Goal: Find specific page/section: Find specific page/section

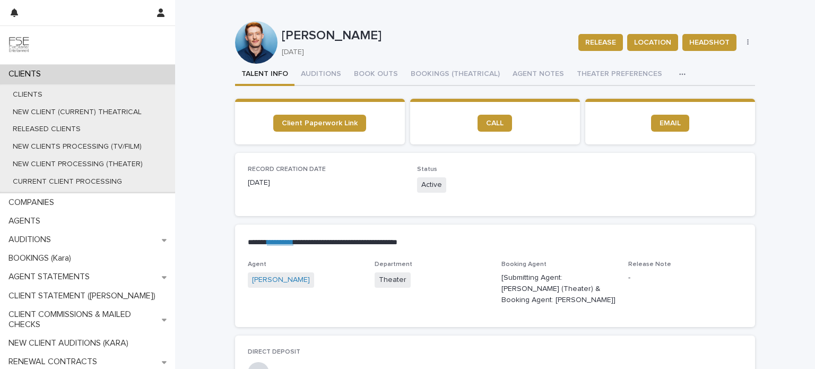
click at [42, 76] on p "CLIENTS" at bounding box center [26, 74] width 45 height 10
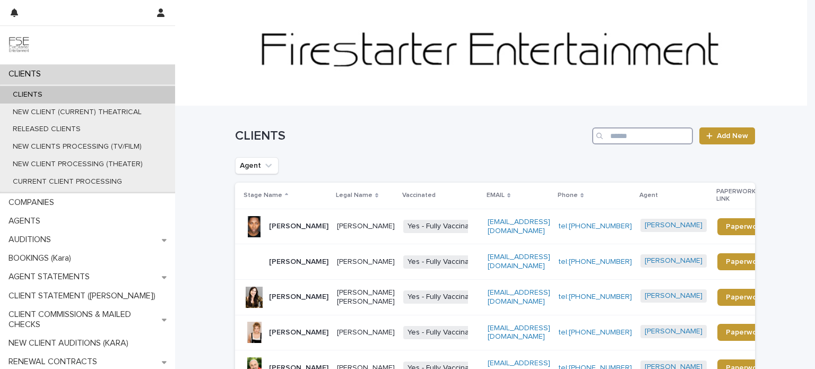
click at [647, 137] on input "Search" at bounding box center [642, 135] width 101 height 17
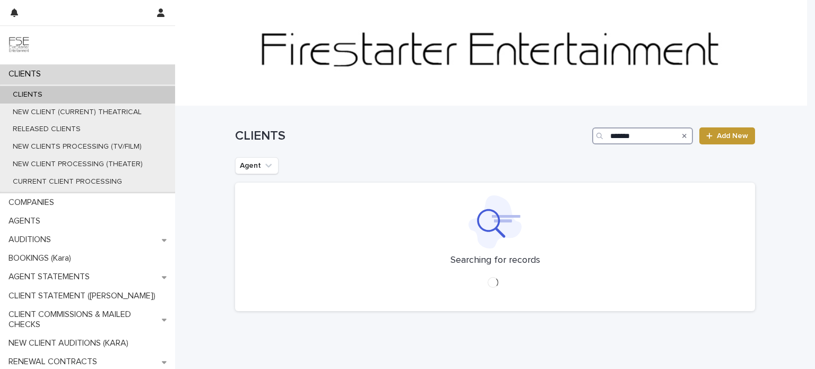
type input "*******"
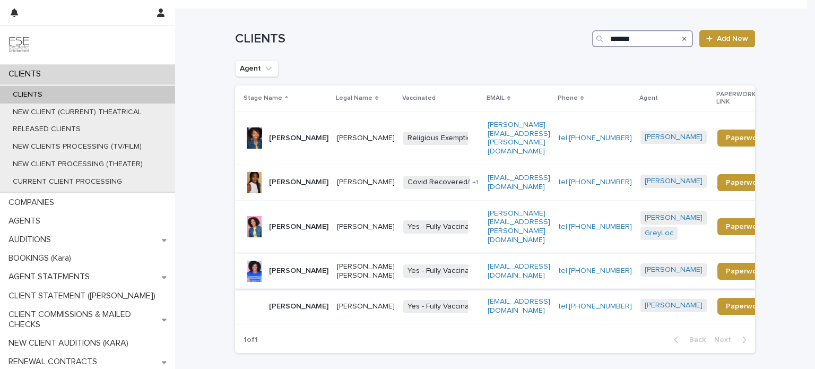
scroll to position [106, 0]
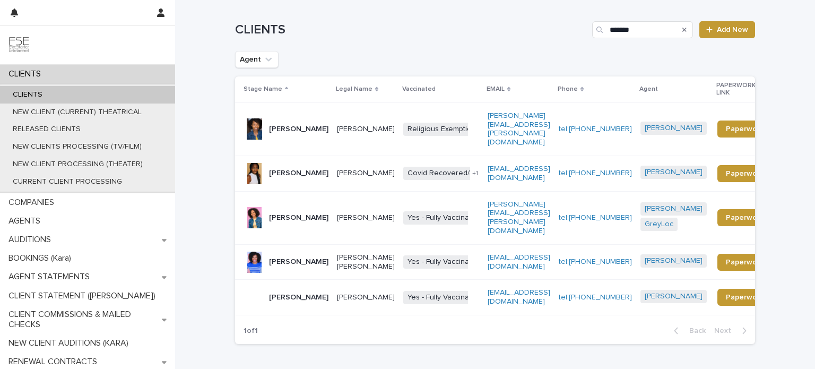
click at [306, 164] on div "[PERSON_NAME]" at bounding box center [298, 173] width 59 height 18
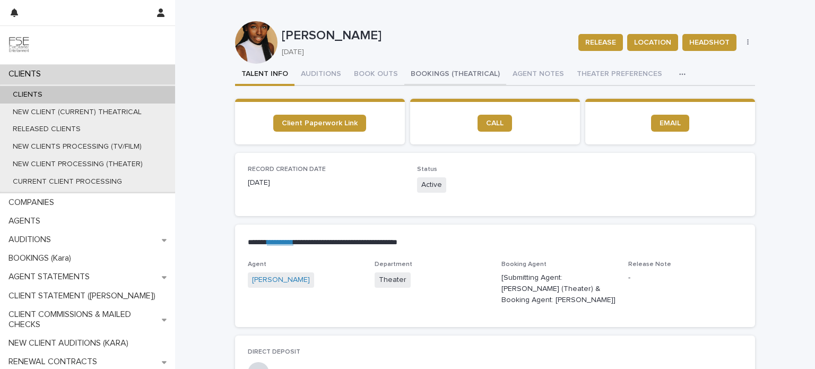
click at [417, 75] on button "BOOKINGS (THEATRICAL)" at bounding box center [455, 75] width 102 height 22
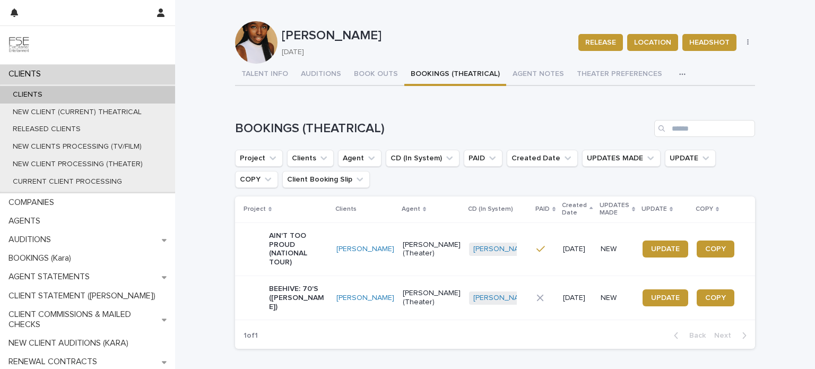
click at [316, 299] on p "BEEHIVE: 70'S ([PERSON_NAME])" at bounding box center [298, 297] width 59 height 27
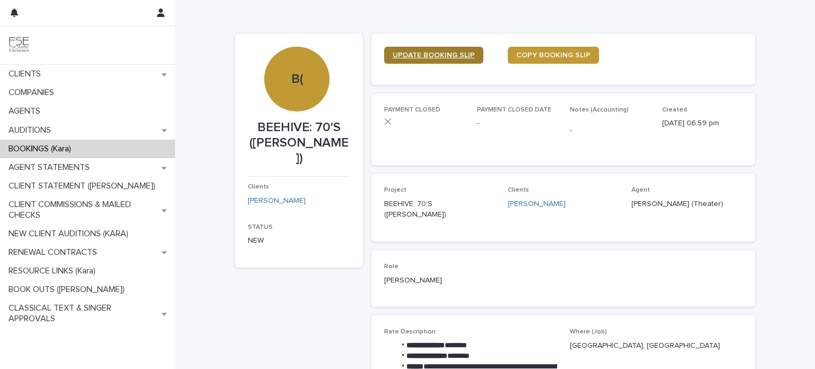
click at [441, 54] on span "UPDATE BOOKING SLIP" at bounding box center [434, 54] width 82 height 7
